Goal: Task Accomplishment & Management: Use online tool/utility

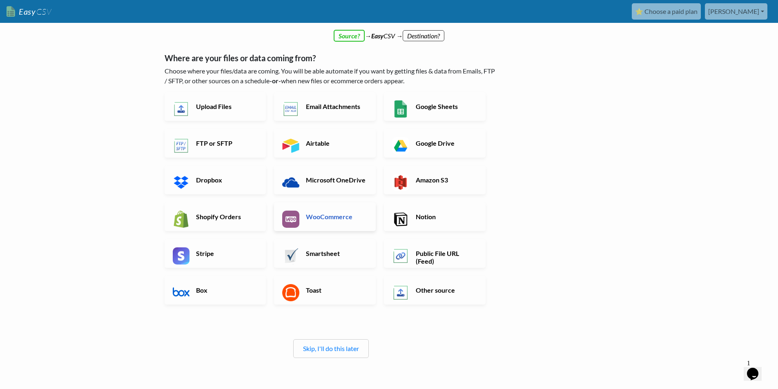
click at [327, 221] on h6 "WooCommerce" at bounding box center [336, 217] width 64 height 8
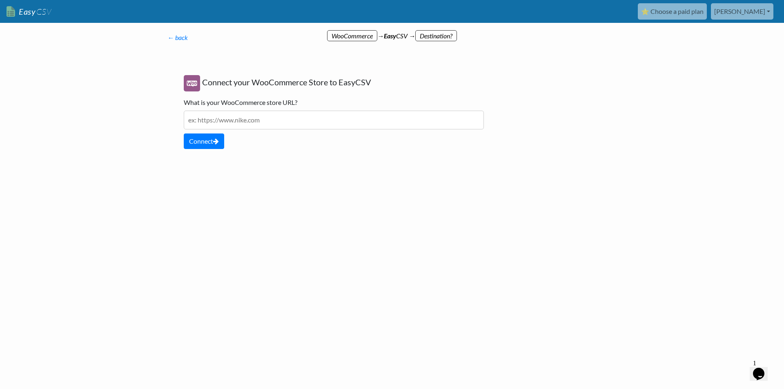
click at [270, 123] on input "text" at bounding box center [334, 120] width 300 height 19
type input "https://eslabones.com.ar/"
click at [207, 145] on button "Connect" at bounding box center [204, 142] width 40 height 16
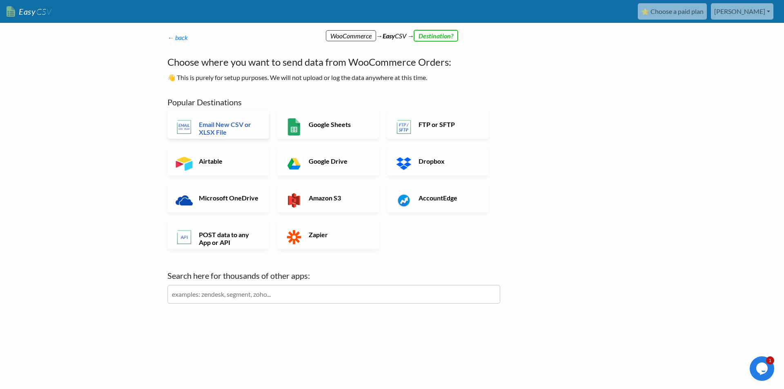
click at [245, 126] on h6 "Email New CSV or XLSX File" at bounding box center [229, 128] width 64 height 16
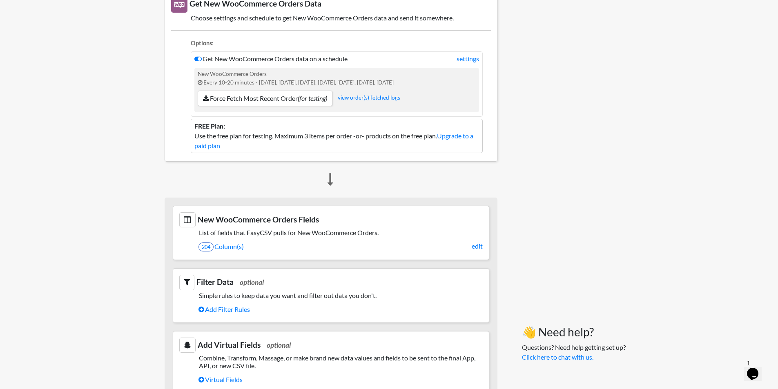
scroll to position [123, 0]
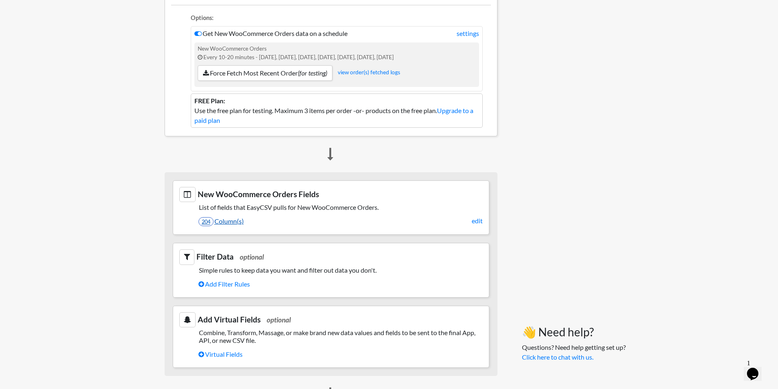
click at [228, 220] on link "204 Column(s)" at bounding box center [340, 221] width 284 height 14
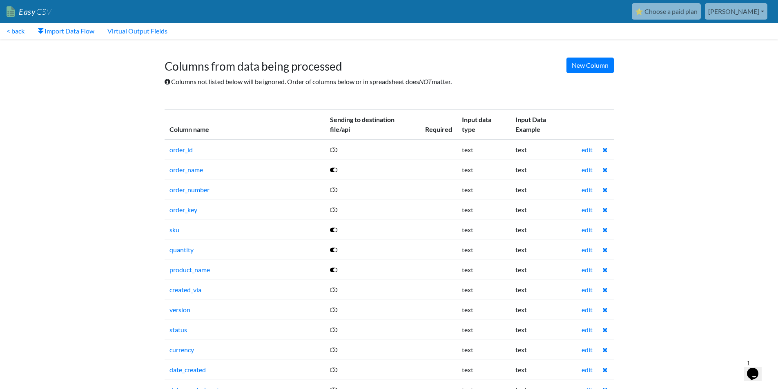
click at [337, 152] on icon at bounding box center [333, 150] width 7 height 7
click at [333, 191] on icon at bounding box center [333, 190] width 7 height 7
click at [337, 150] on icon at bounding box center [333, 150] width 7 height 7
click at [9, 31] on link "< back" at bounding box center [15, 31] width 31 height 16
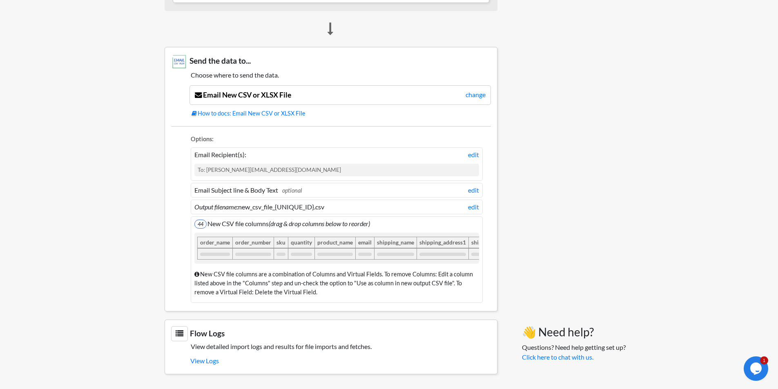
scroll to position [490, 0]
click at [276, 166] on div "To: [PERSON_NAME][EMAIL_ADDRESS][DOMAIN_NAME]" at bounding box center [336, 170] width 285 height 12
drag, startPoint x: 210, startPoint y: 171, endPoint x: 204, endPoint y: 169, distance: 6.5
click at [205, 169] on div "To: [PERSON_NAME][EMAIL_ADDRESS][DOMAIN_NAME]" at bounding box center [336, 170] width 285 height 12
click at [203, 167] on div "To: [PERSON_NAME][EMAIL_ADDRESS][DOMAIN_NAME]" at bounding box center [336, 170] width 285 height 12
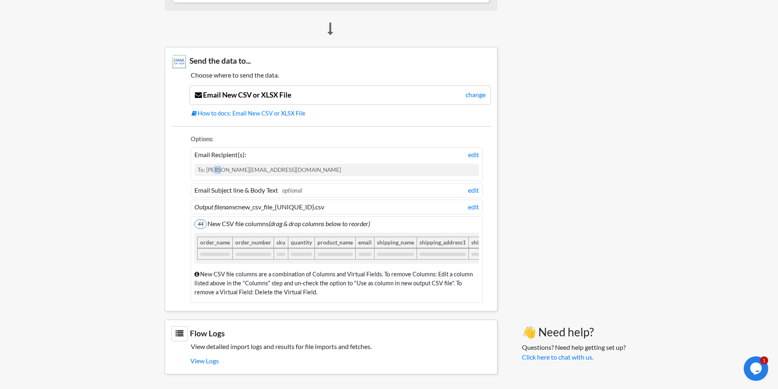
click at [203, 167] on div "To: [PERSON_NAME][EMAIL_ADDRESS][DOMAIN_NAME]" at bounding box center [336, 170] width 285 height 12
click at [286, 165] on div "To: [PERSON_NAME][EMAIL_ADDRESS][DOMAIN_NAME]" at bounding box center [336, 170] width 285 height 12
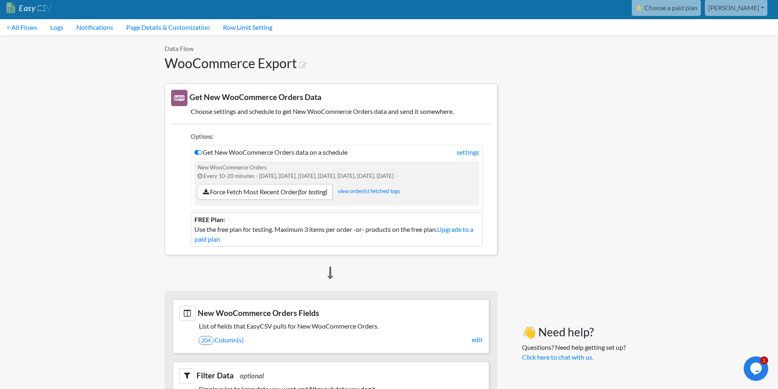
scroll to position [0, 0]
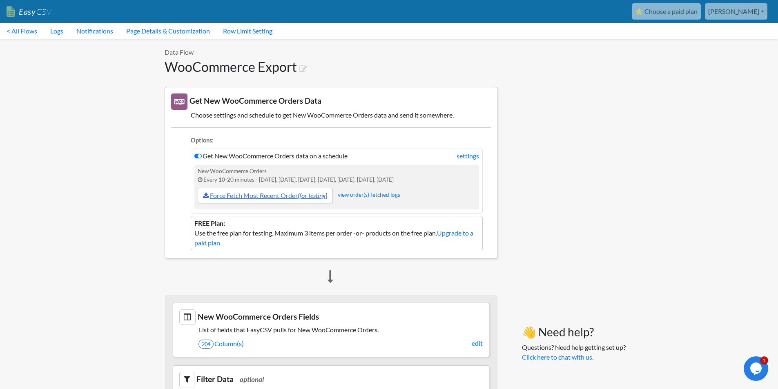
click at [289, 193] on link "Force Fetch Most Recent Order (for testing)" at bounding box center [265, 196] width 135 height 16
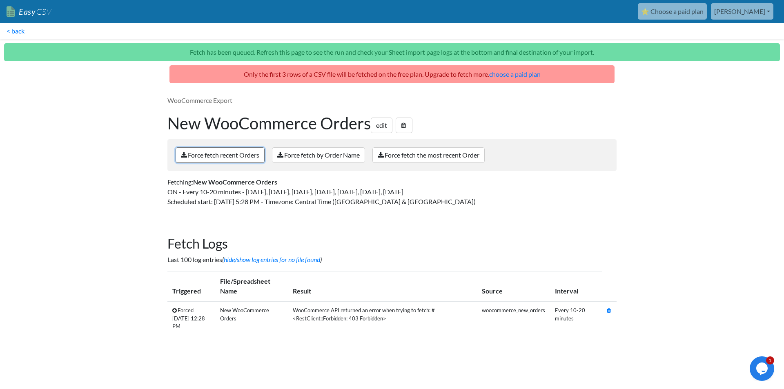
click at [258, 158] on link "Force fetch recent Orders" at bounding box center [220, 155] width 89 height 16
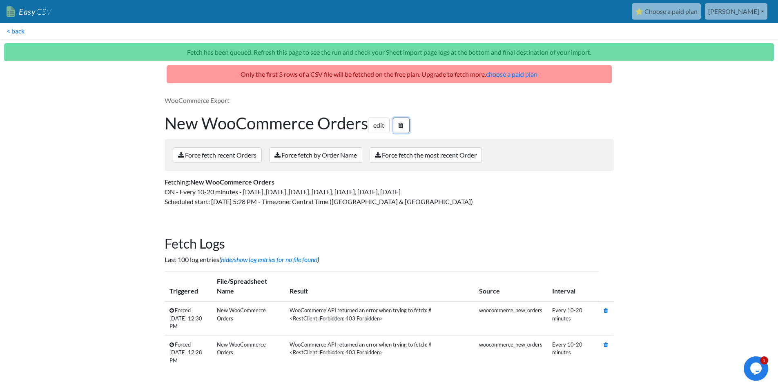
click at [403, 124] on icon at bounding box center [400, 125] width 5 height 7
click at [14, 33] on link "< back" at bounding box center [15, 31] width 31 height 16
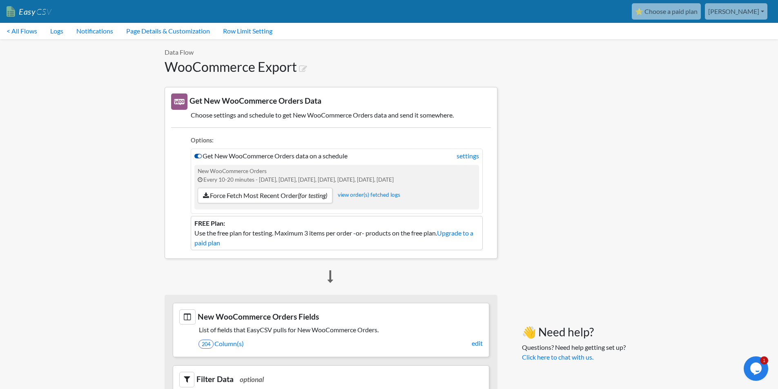
click at [201, 154] on icon at bounding box center [197, 156] width 7 height 7
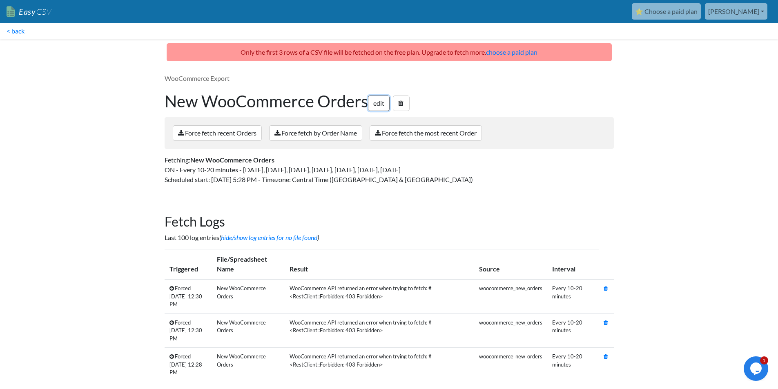
click at [385, 106] on link "edit" at bounding box center [379, 104] width 22 height 16
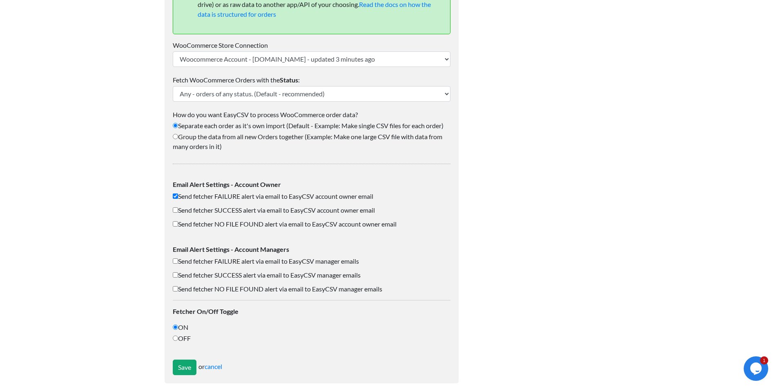
scroll to position [393, 0]
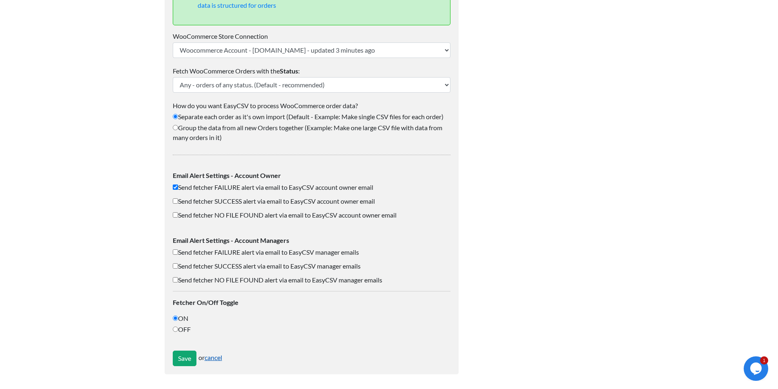
click at [216, 358] on link "cancel" at bounding box center [214, 358] width 18 height 8
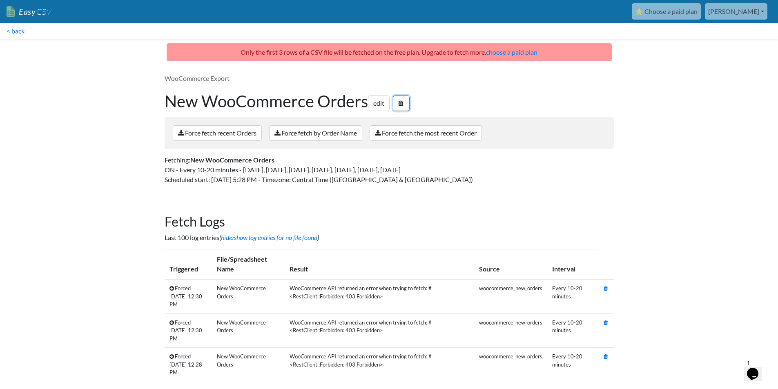
click at [402, 107] on link at bounding box center [401, 104] width 17 height 16
